Goal: Contribute content: Contribute content

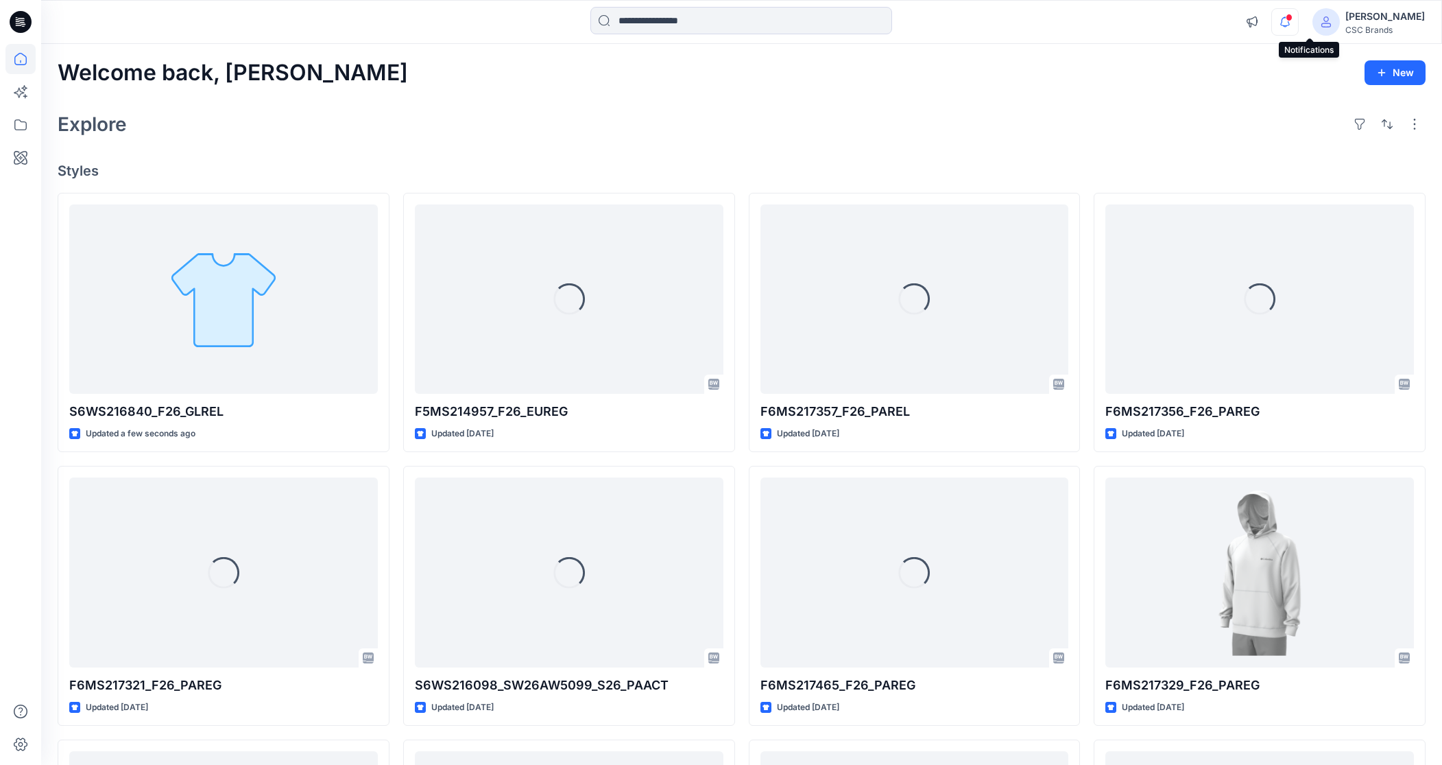
click at [968, 21] on icon "button" at bounding box center [1285, 21] width 26 height 27
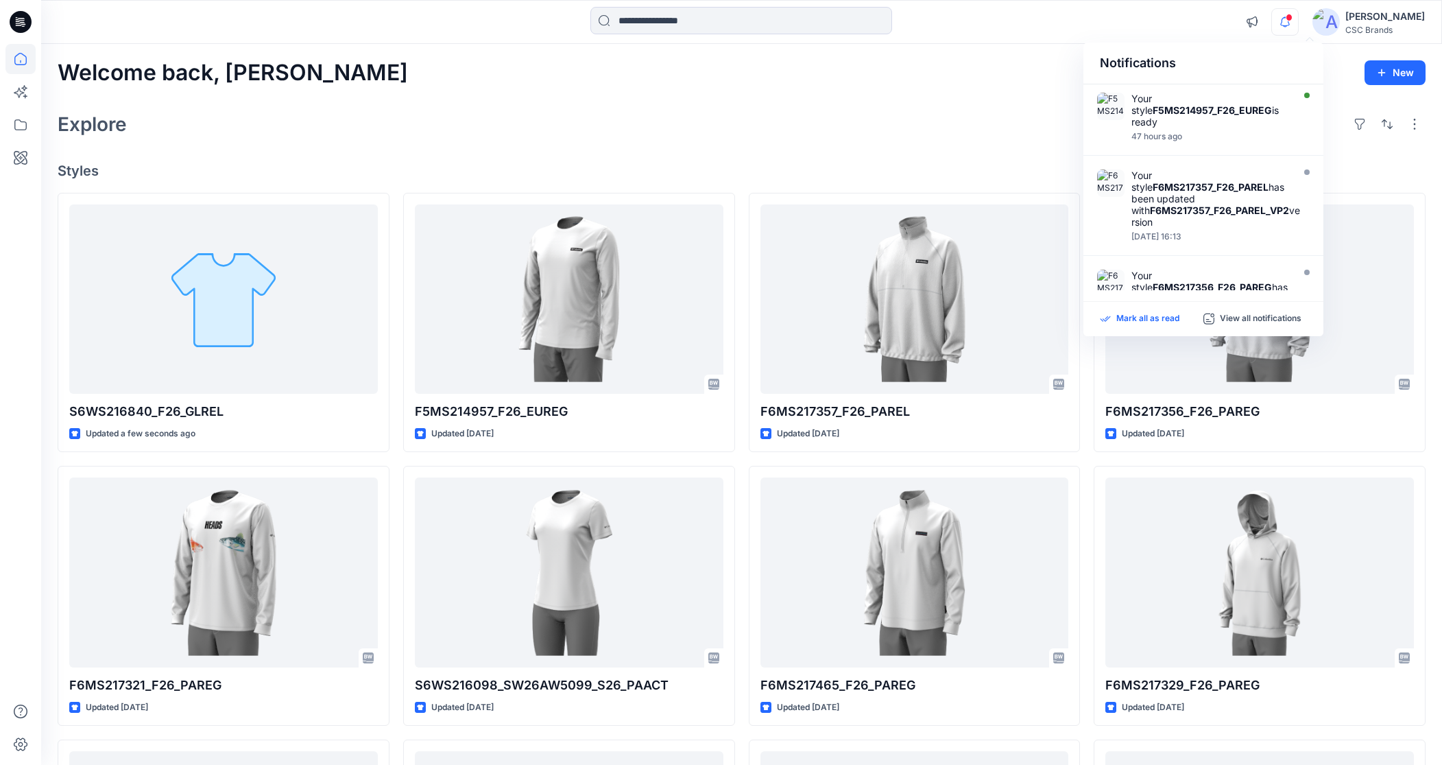
click at [968, 322] on p "Mark all as read" at bounding box center [1147, 319] width 63 height 12
click at [968, 119] on div "Explore" at bounding box center [742, 124] width 1368 height 33
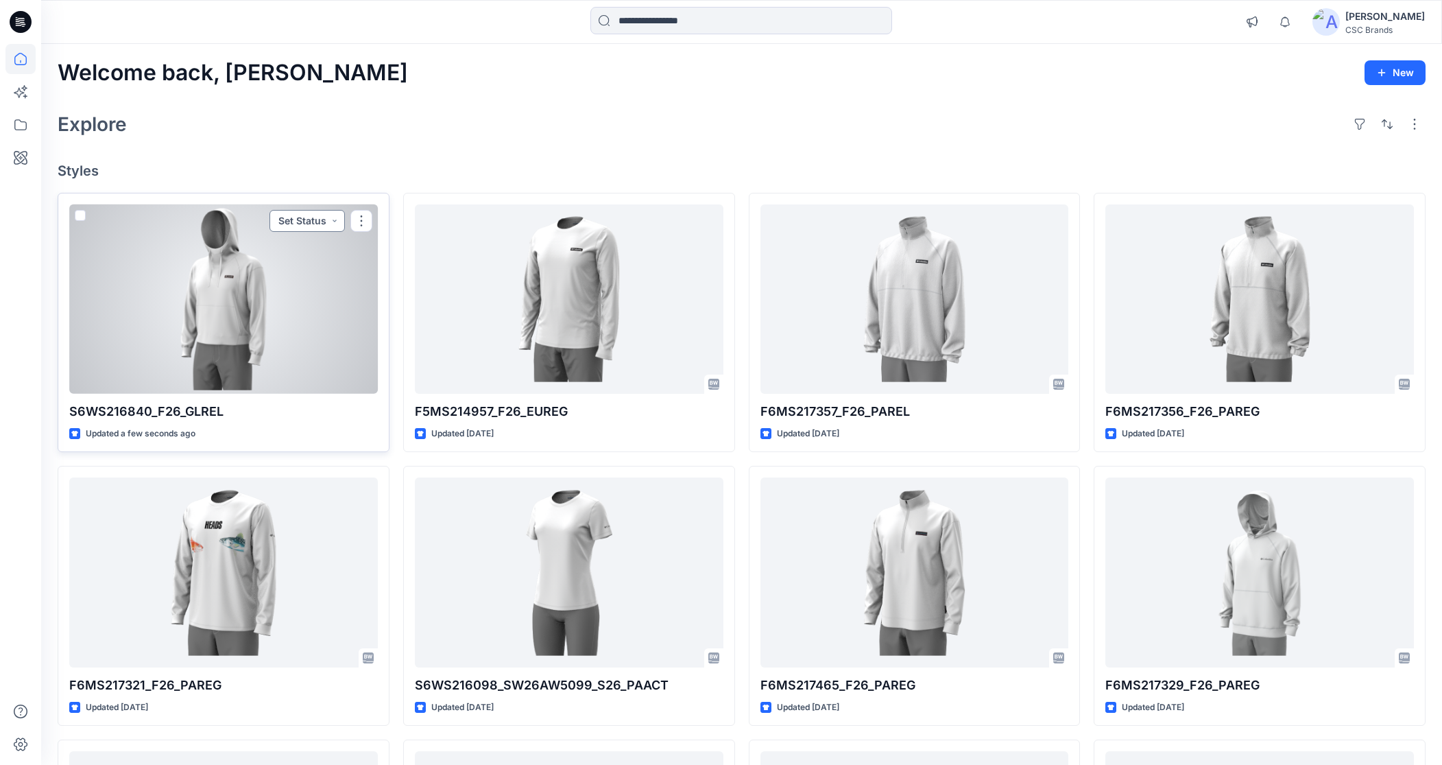
click at [302, 221] on button "Set Status" at bounding box center [306, 221] width 75 height 22
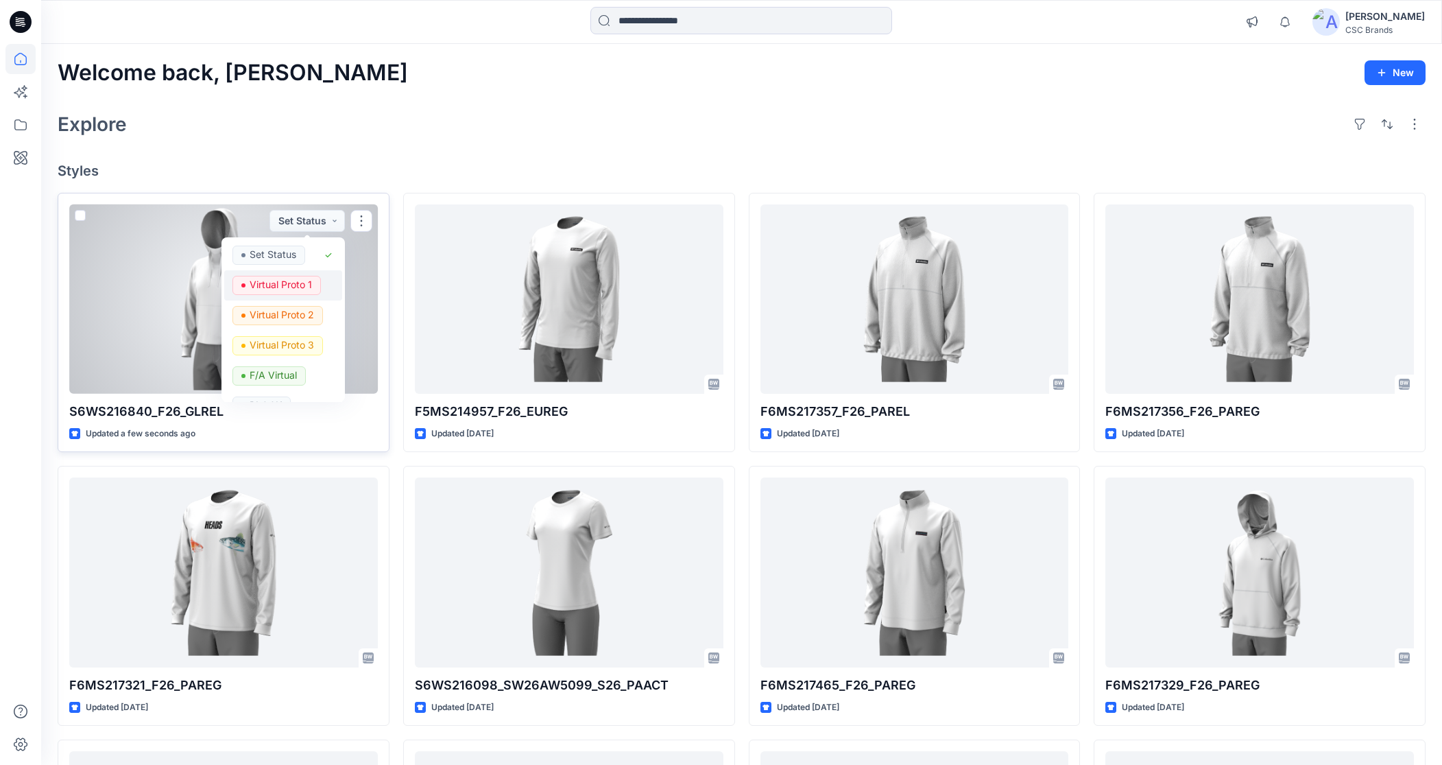
click at [296, 286] on p "Virtual Proto 1" at bounding box center [281, 285] width 62 height 18
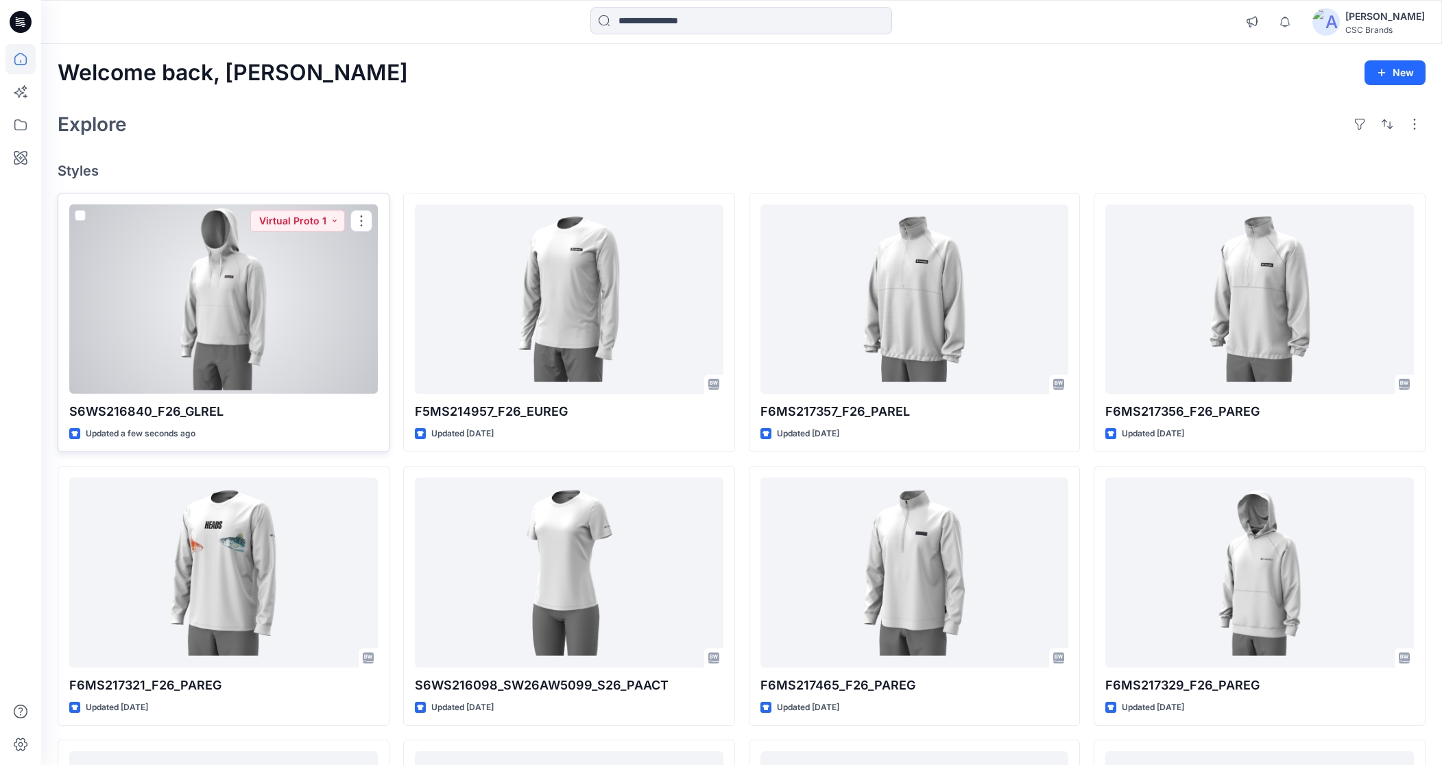
click at [240, 353] on div at bounding box center [223, 298] width 309 height 189
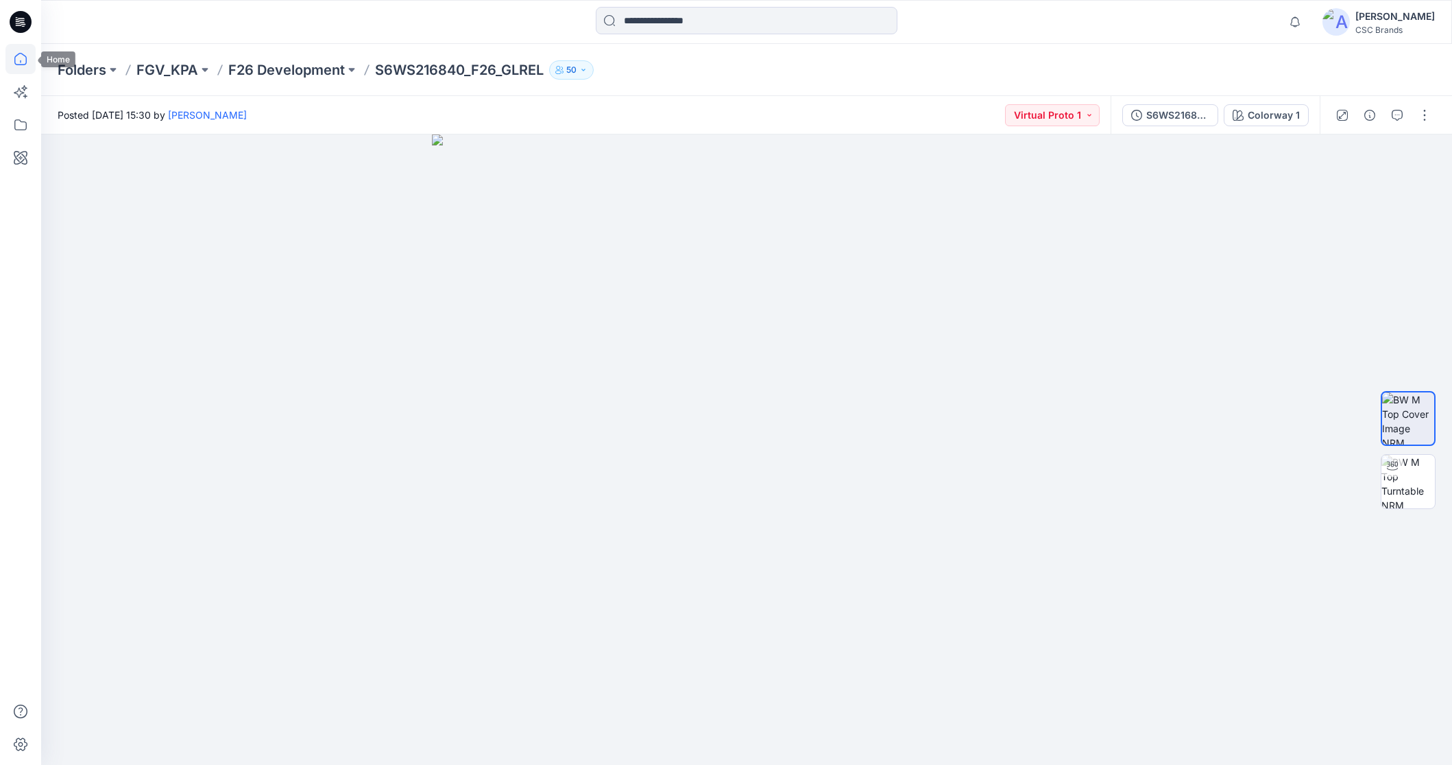
click at [23, 59] on icon at bounding box center [20, 59] width 30 height 30
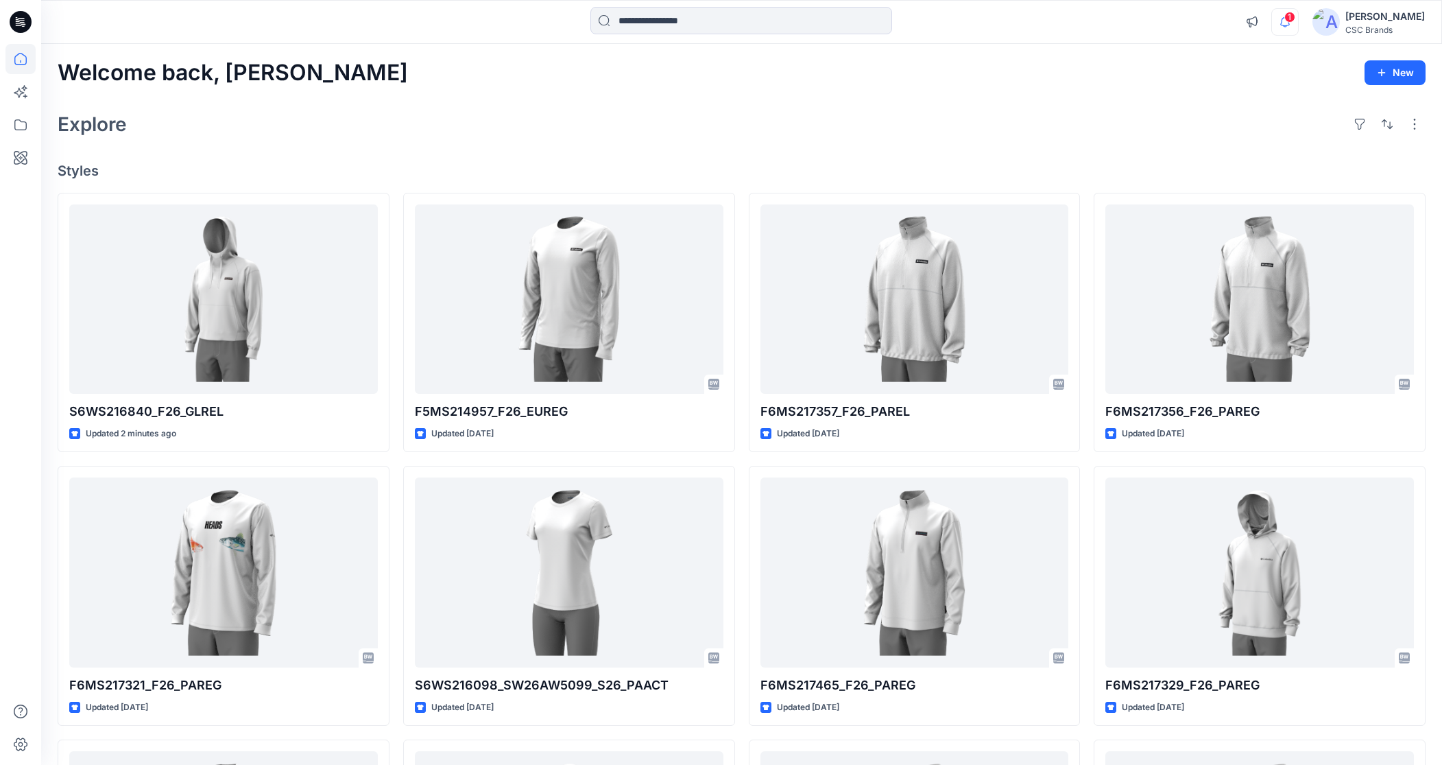
click at [1298, 10] on icon "button" at bounding box center [1285, 21] width 26 height 27
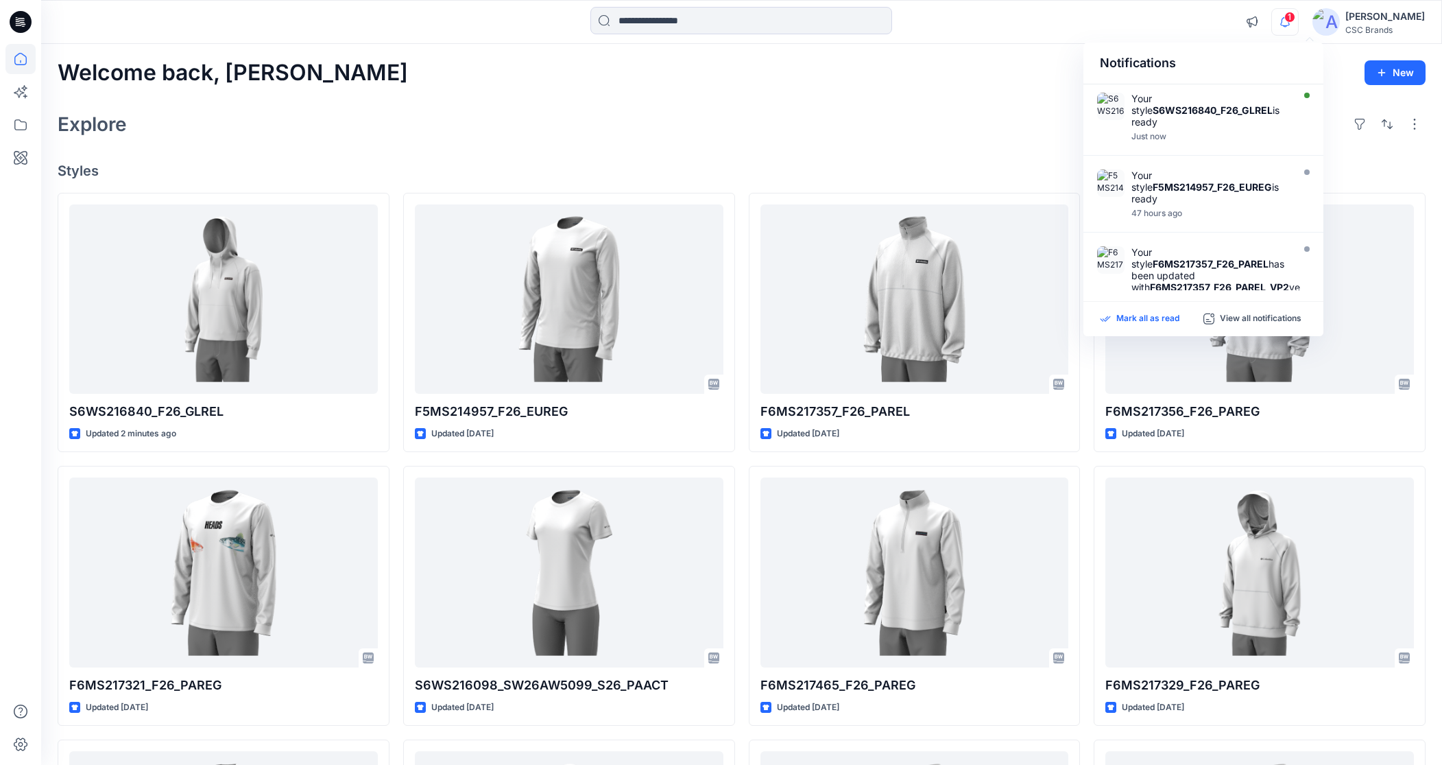
click at [1159, 315] on p "Mark all as read" at bounding box center [1147, 319] width 63 height 12
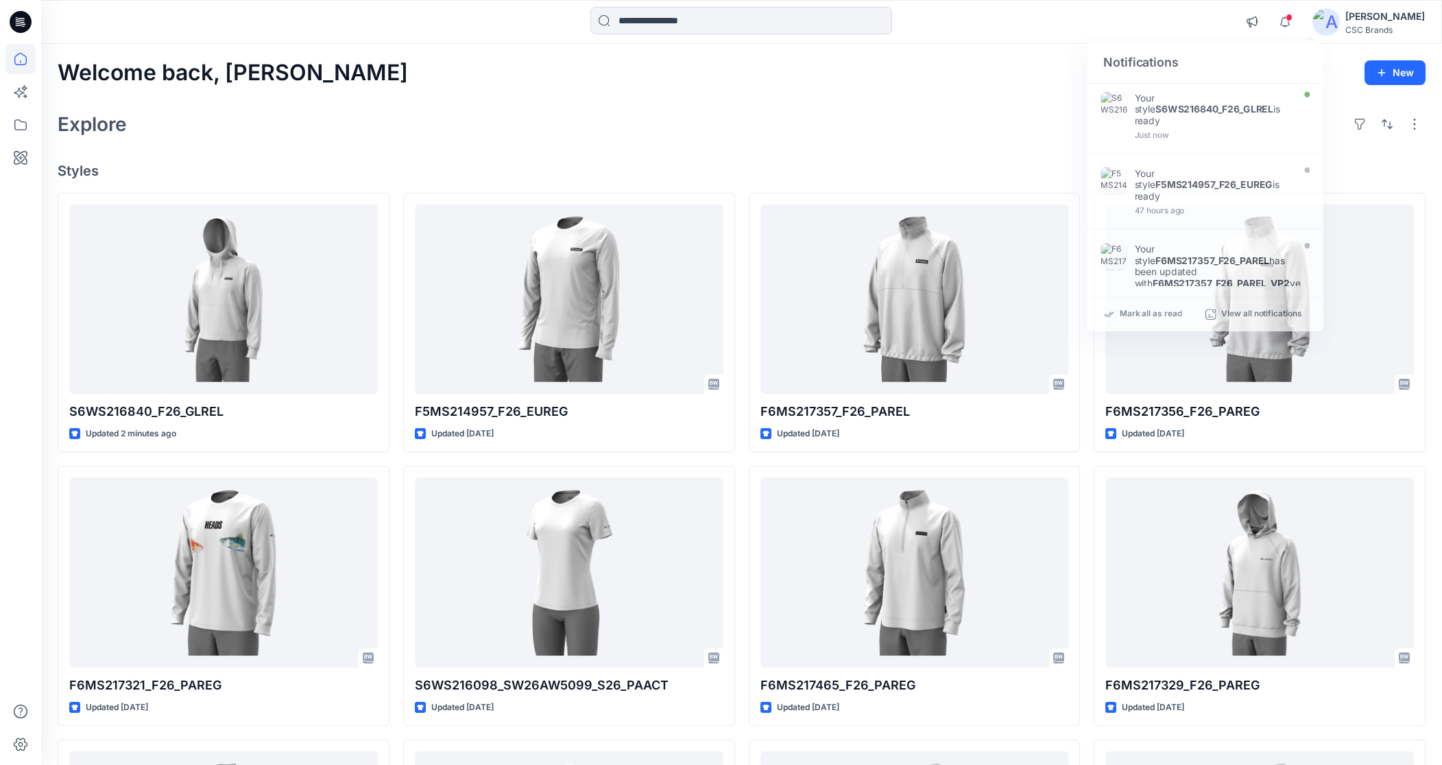
click at [933, 104] on div "Welcome back, Mijan New Explore Styles S6WS216840_F26_GLREL Updated 2 minutes a…" at bounding box center [741, 554] width 1401 height 1021
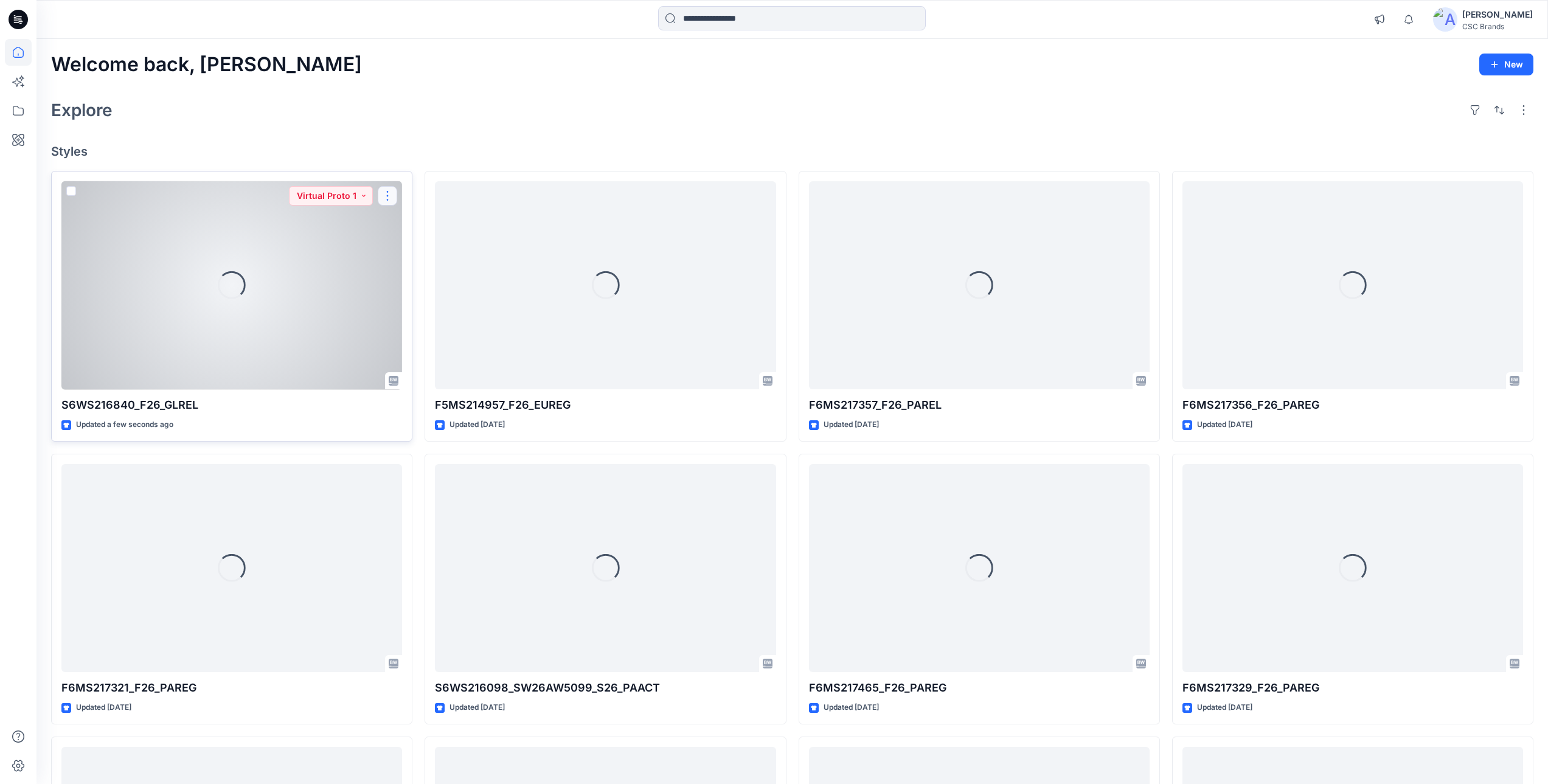
click at [394, 196] on button "button" at bounding box center [388, 196] width 20 height 20
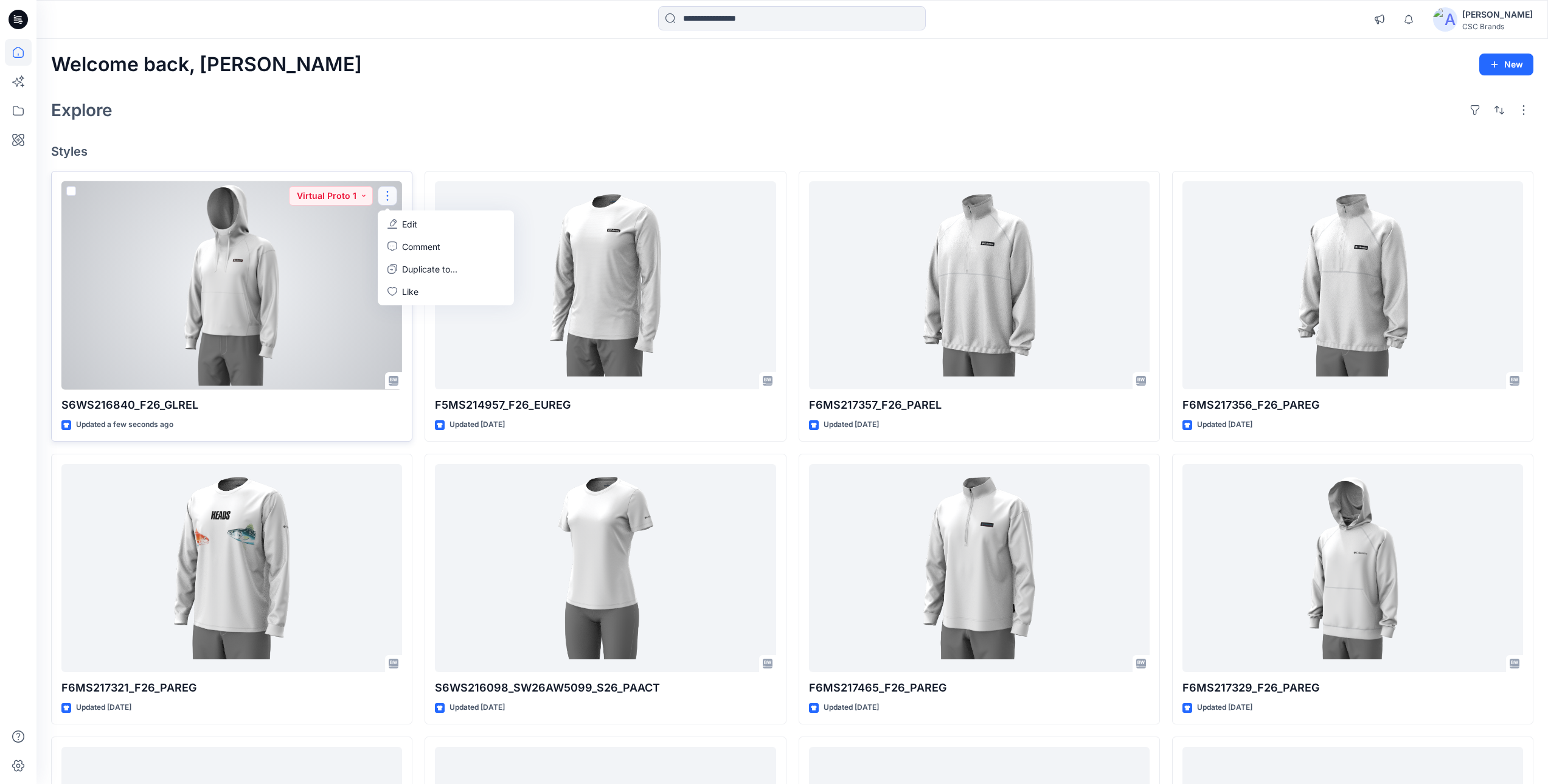
click at [270, 301] on div at bounding box center [232, 285] width 341 height 208
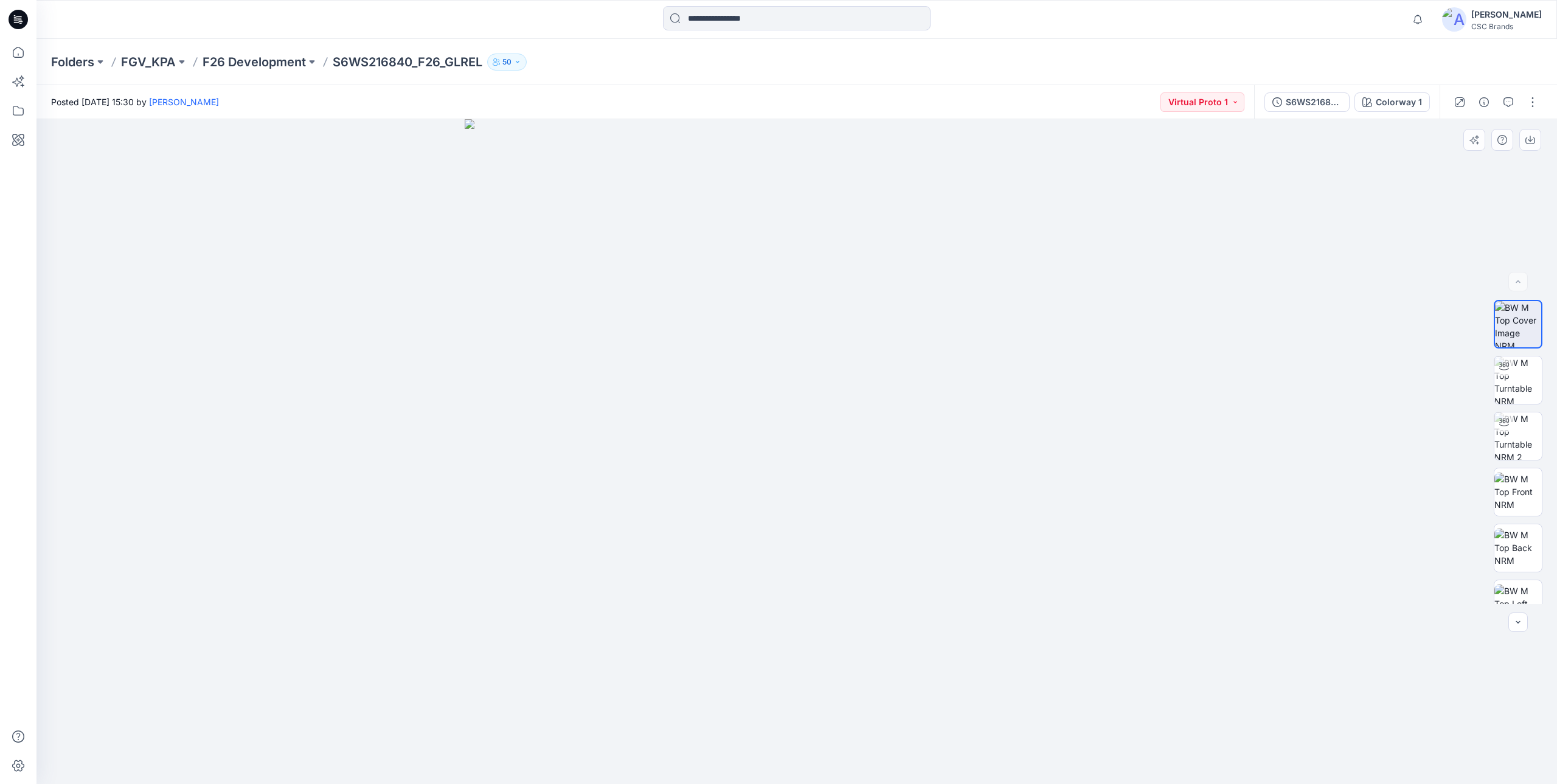
drag, startPoint x: 732, startPoint y: 490, endPoint x: 990, endPoint y: 516, distance: 259.3
click at [1012, 500] on img at bounding box center [797, 451] width 664 height 664
click at [1293, 98] on div "S6WS216840_F26_GLREL_VP1" at bounding box center [1314, 102] width 56 height 13
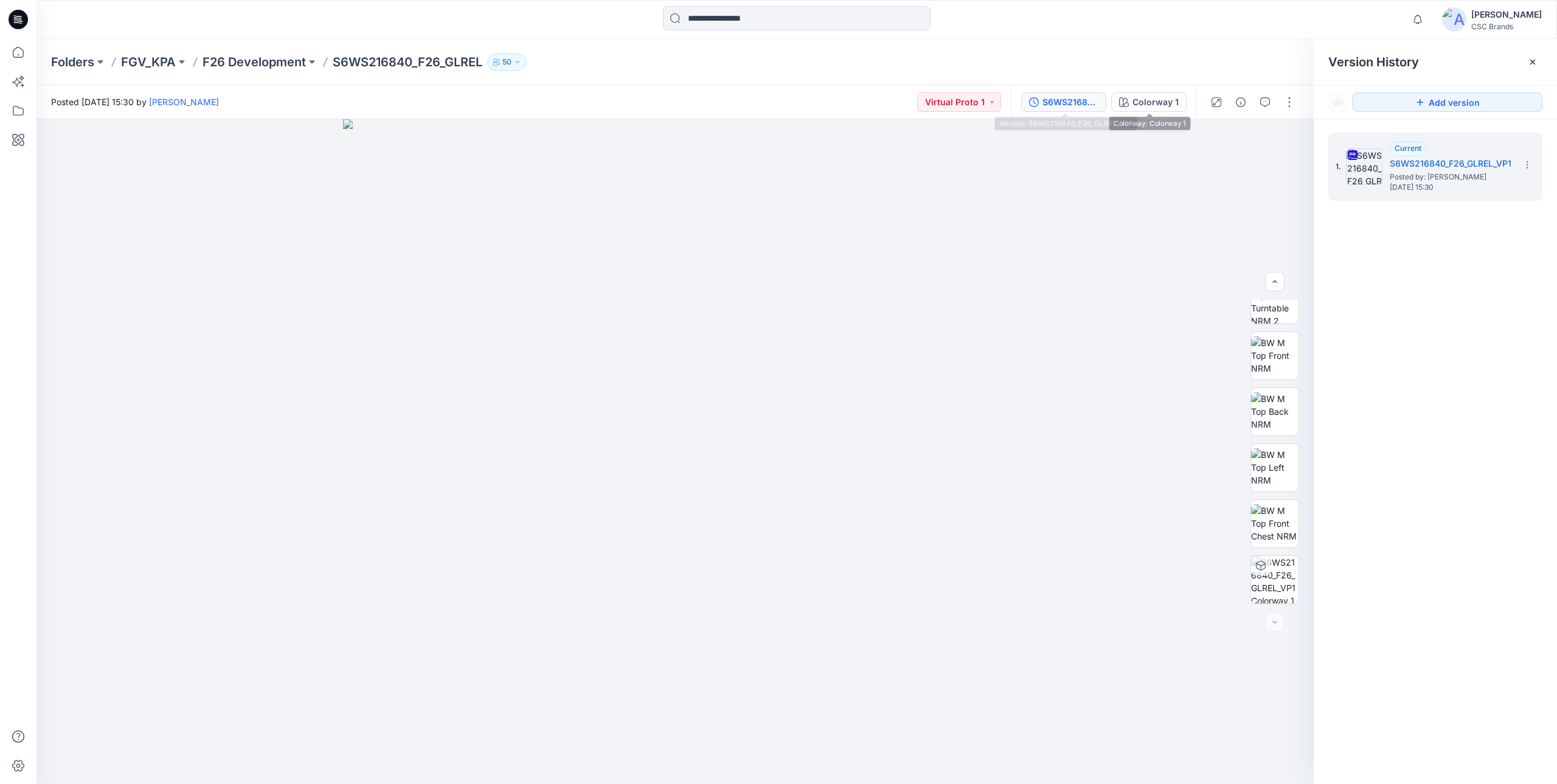
click at [1075, 99] on div "S6WS216840_F26_GLREL_VP1" at bounding box center [1070, 102] width 56 height 13
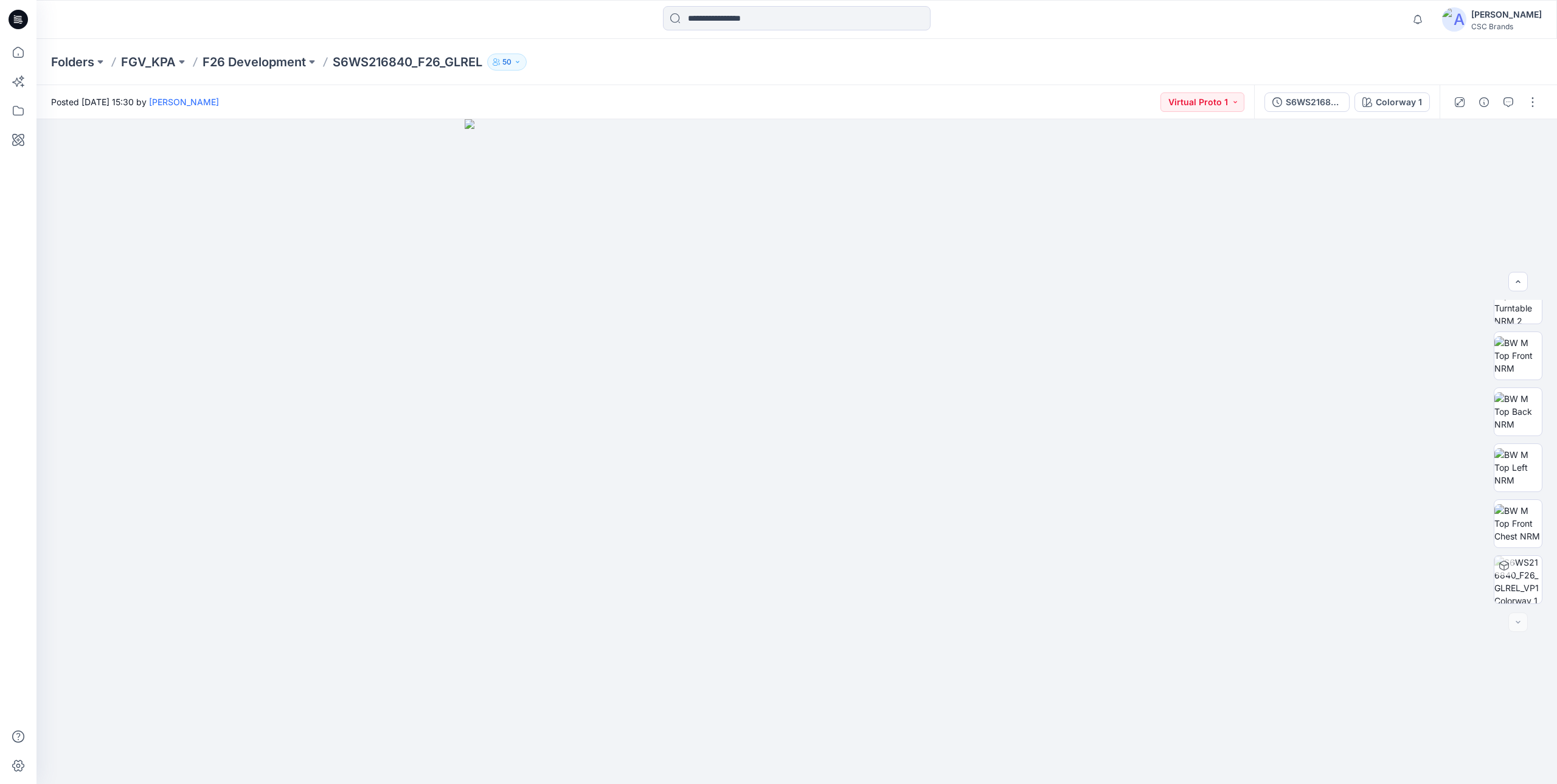
drag, startPoint x: 1530, startPoint y: 109, endPoint x: 1521, endPoint y: 113, distance: 9.8
click at [1530, 109] on button "button" at bounding box center [1533, 102] width 20 height 20
click at [1444, 165] on button "Edit" at bounding box center [1482, 164] width 112 height 22
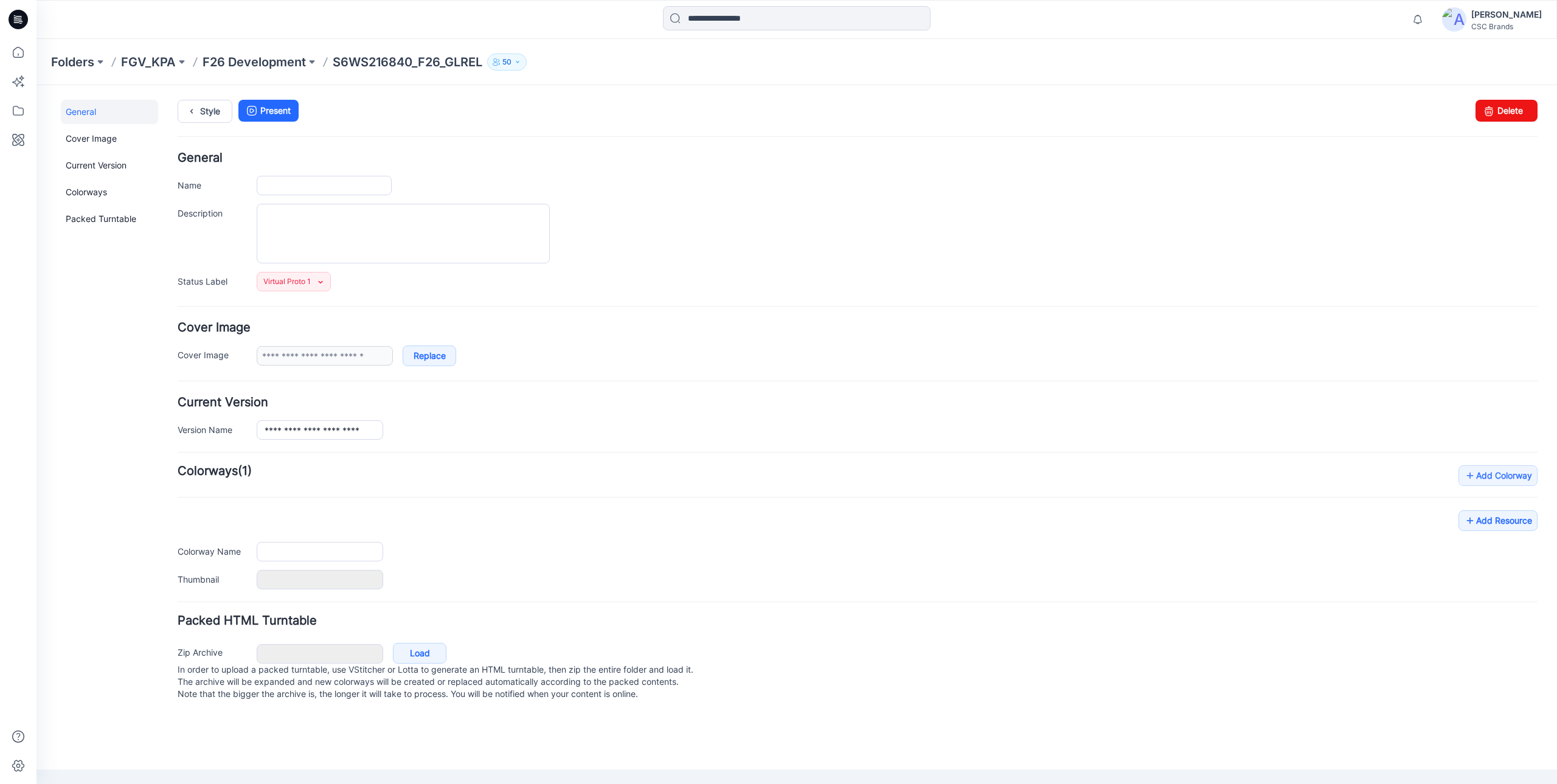
type input "**********"
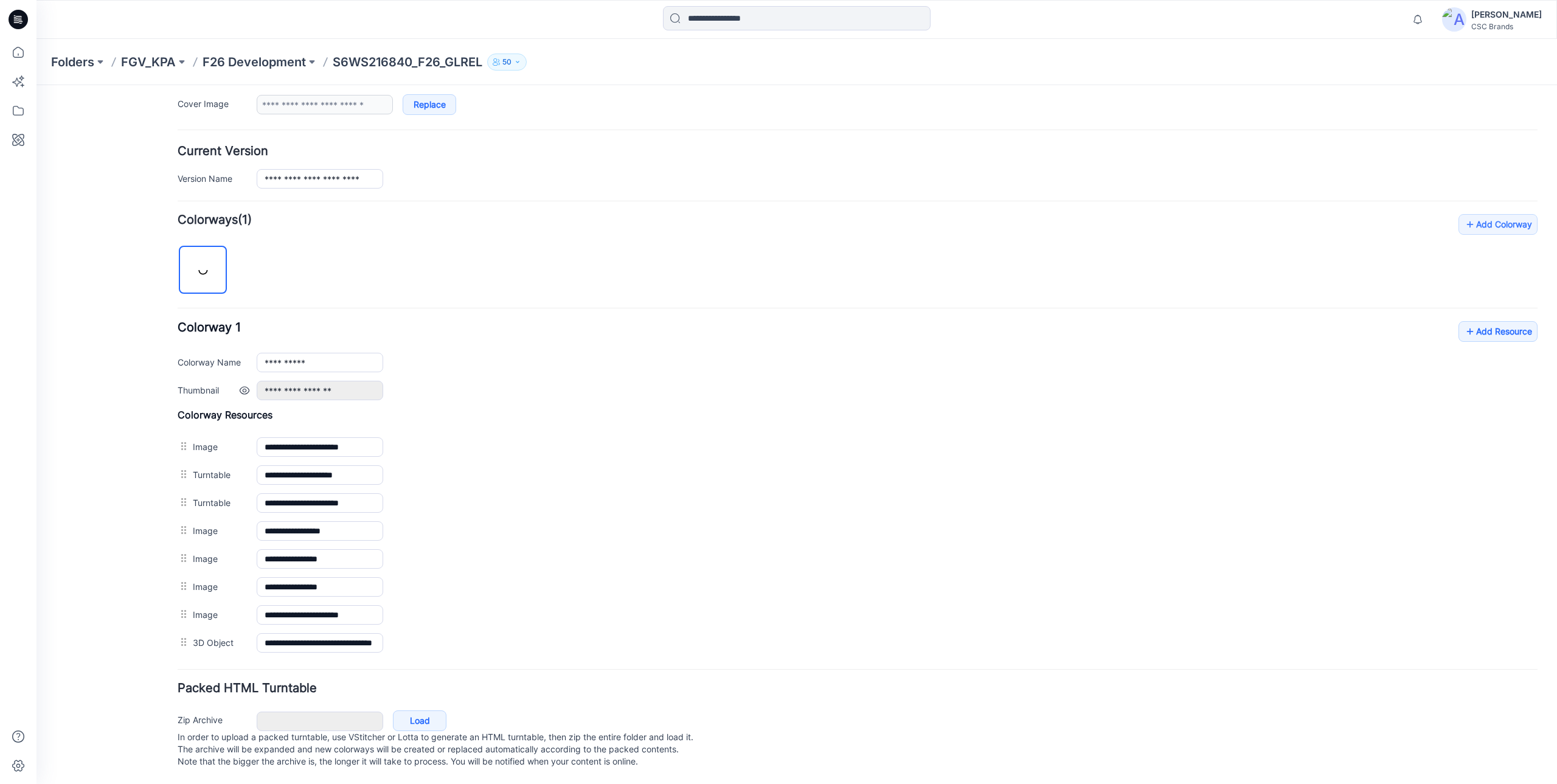
scroll to position [263, 0]
click at [1501, 312] on div "**********" at bounding box center [857, 435] width 1360 height 443
drag, startPoint x: 1501, startPoint y: 312, endPoint x: 1476, endPoint y: 317, distance: 25.5
click at [1476, 321] on link "Add Resource" at bounding box center [1498, 331] width 79 height 20
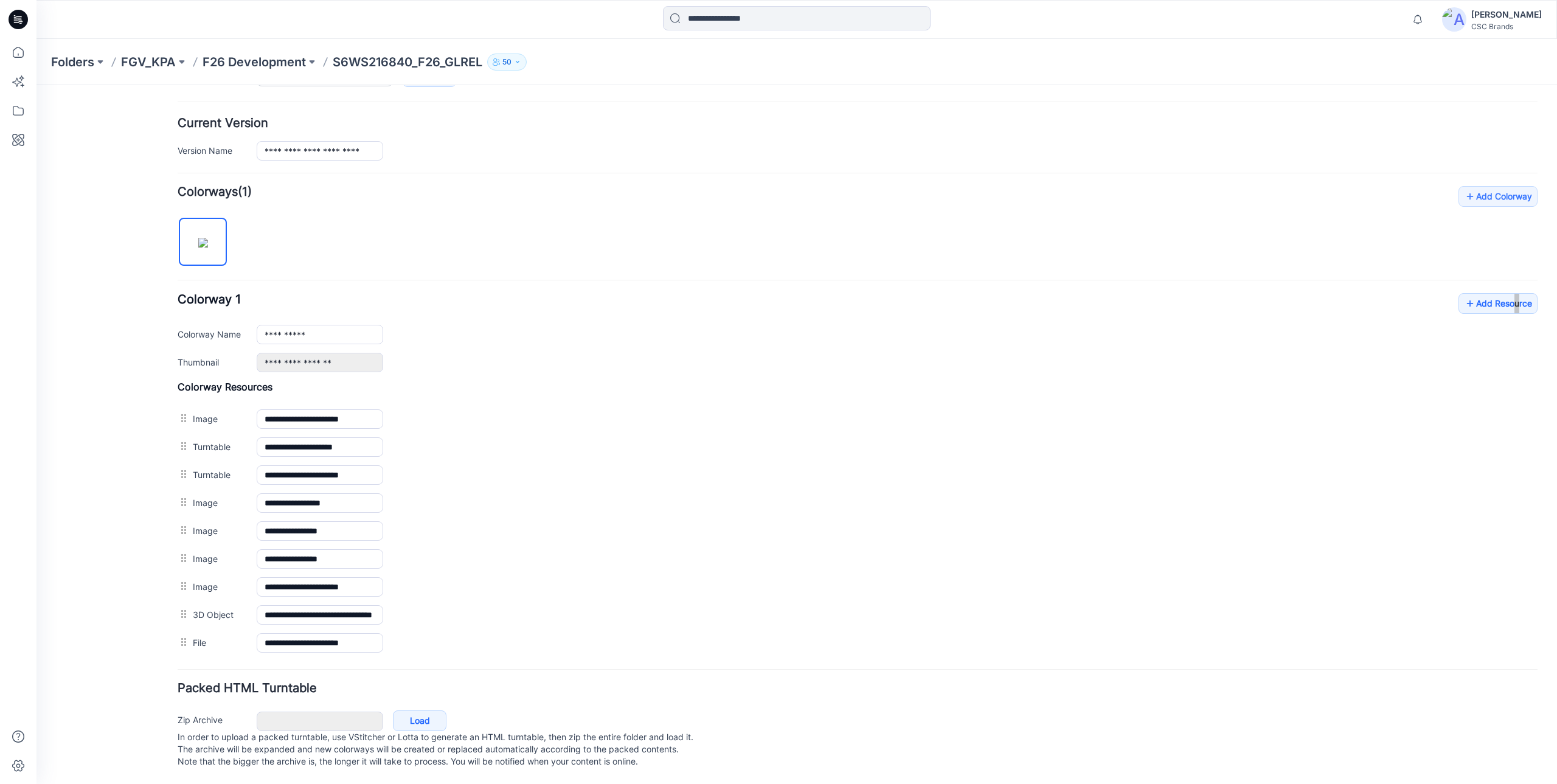
scroll to position [291, 0]
click at [129, 630] on div "General Cover Image Current Version Colorways Packed Turntable" at bounding box center [110, 302] width 98 height 963
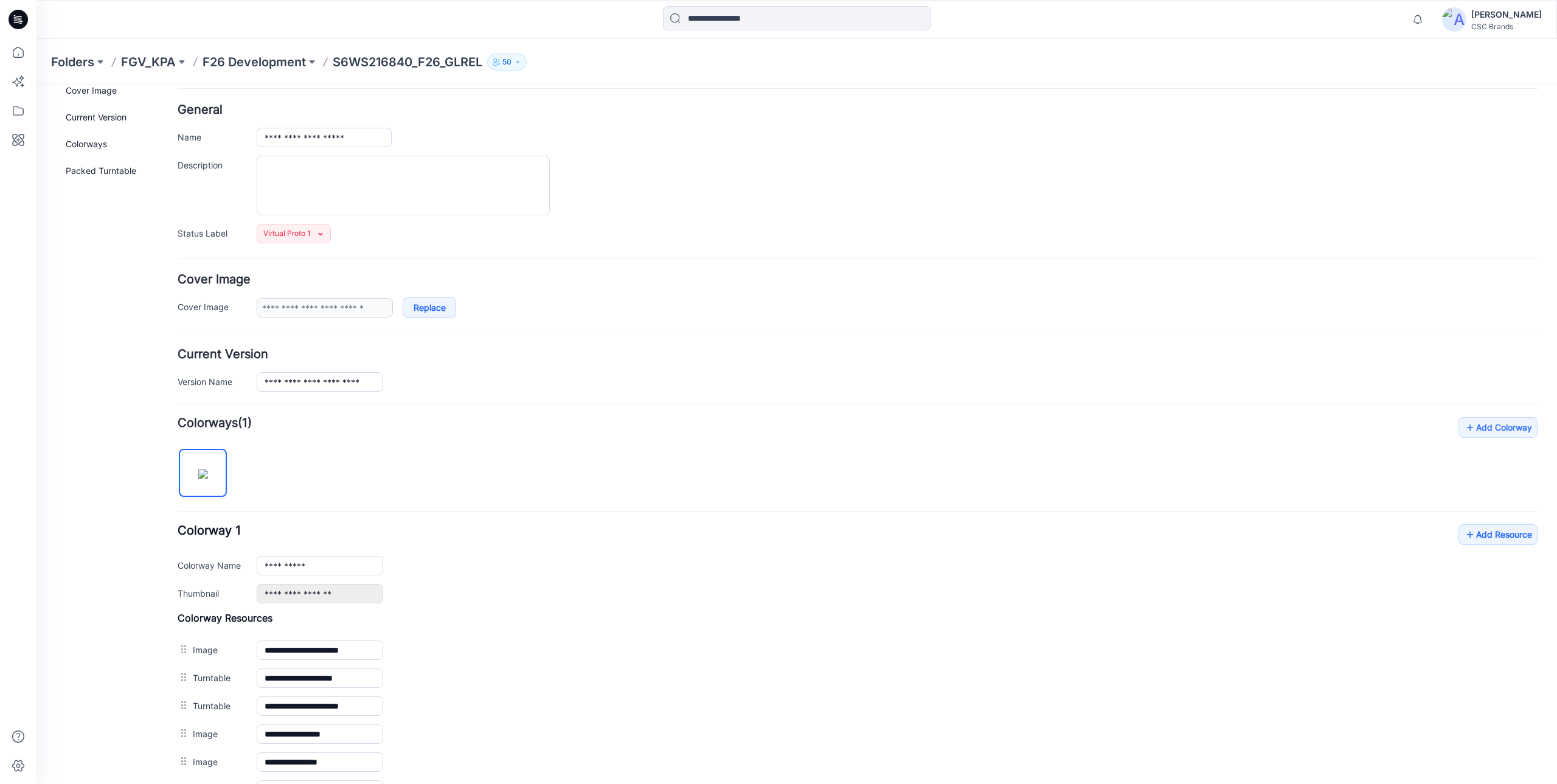
scroll to position [0, 0]
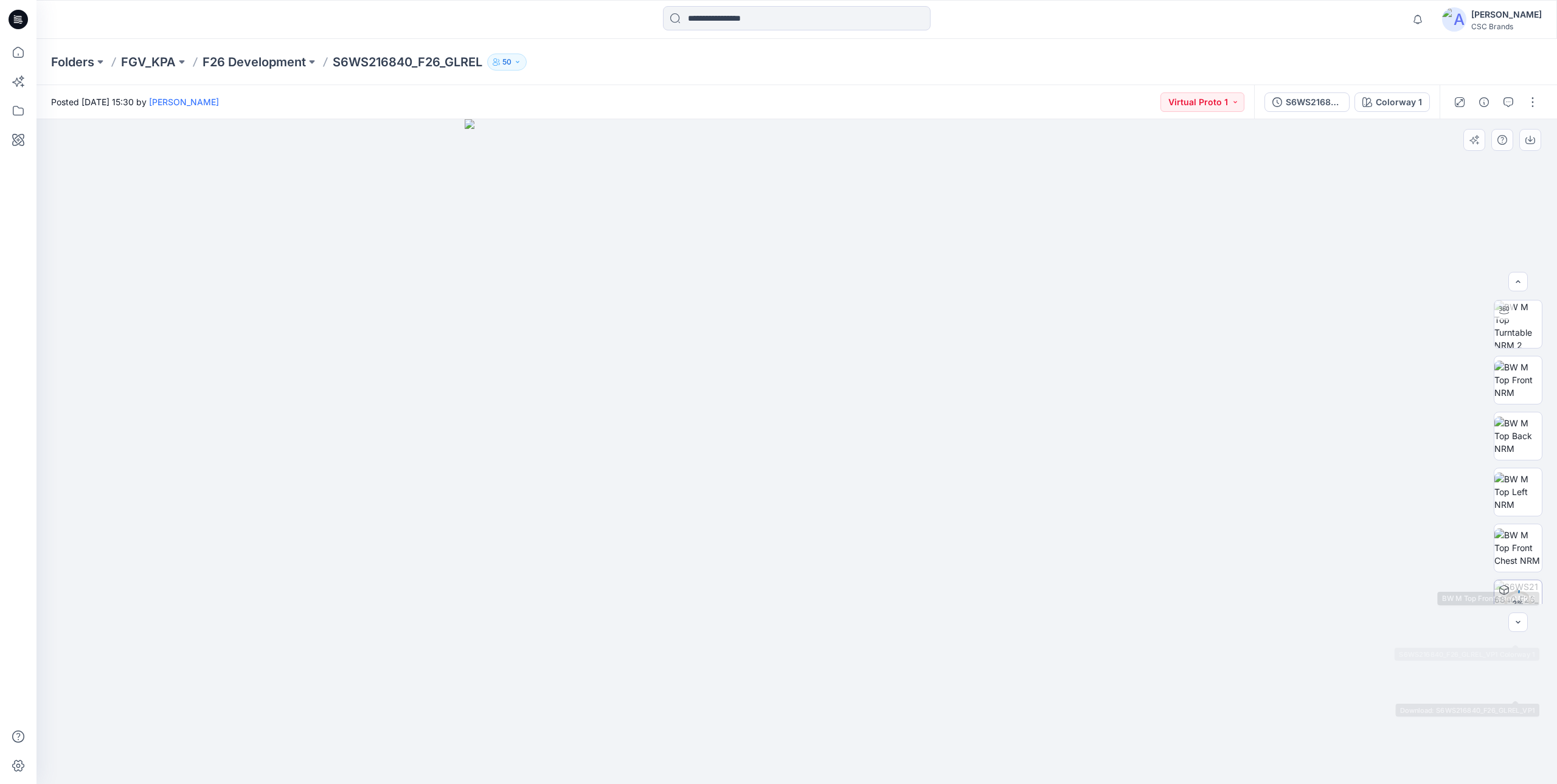
scroll to position [192, 0]
